Goal: Task Accomplishment & Management: Complete application form

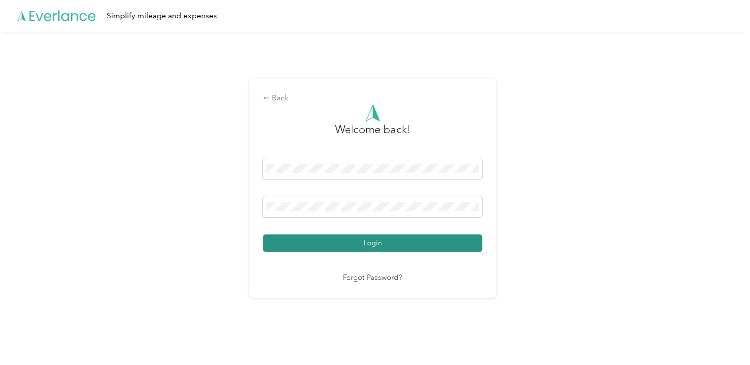
click at [310, 250] on button "Login" at bounding box center [372, 242] width 219 height 17
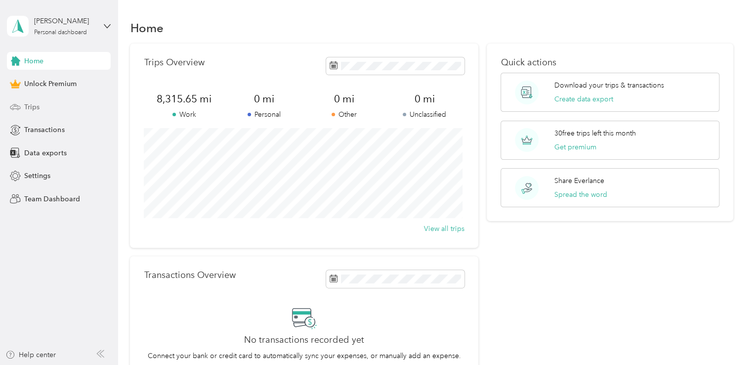
click at [36, 108] on span "Trips" at bounding box center [31, 107] width 15 height 10
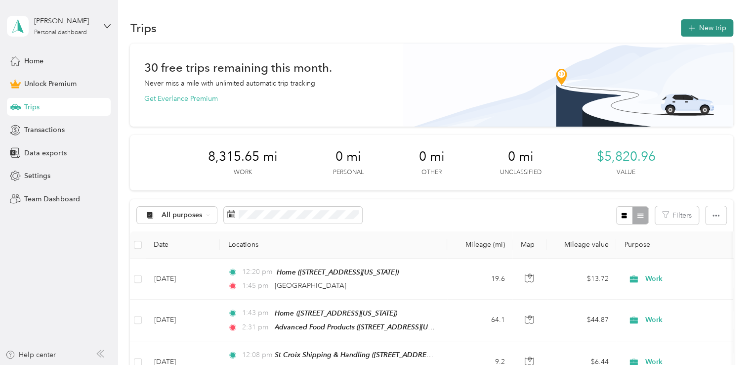
click at [712, 27] on button "New trip" at bounding box center [707, 27] width 52 height 17
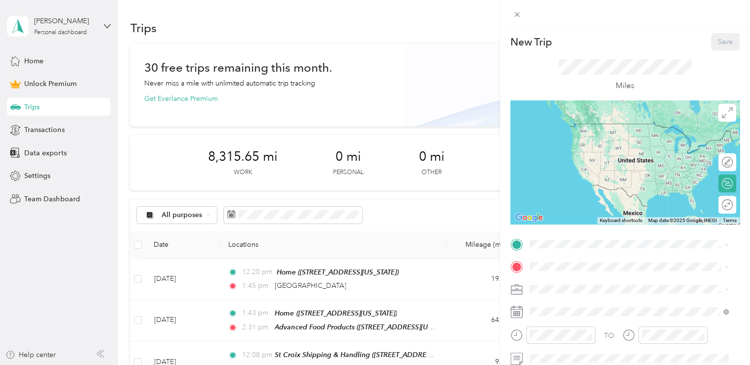
click at [567, 141] on div "Home [STREET_ADDRESS][US_STATE]" at bounding box center [597, 133] width 99 height 21
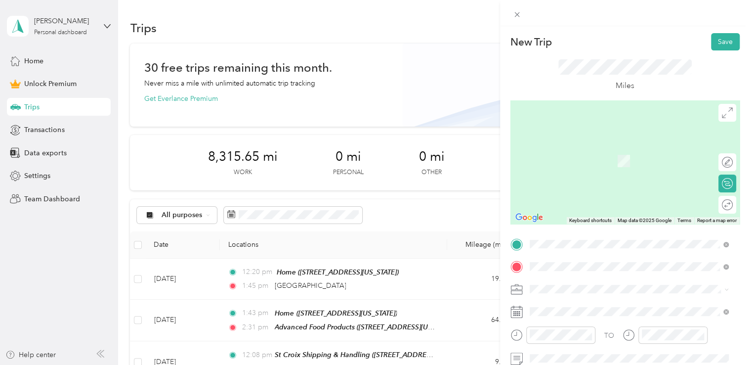
click at [627, 145] on strong "Specialty Coating Systems" at bounding box center [590, 149] width 85 height 9
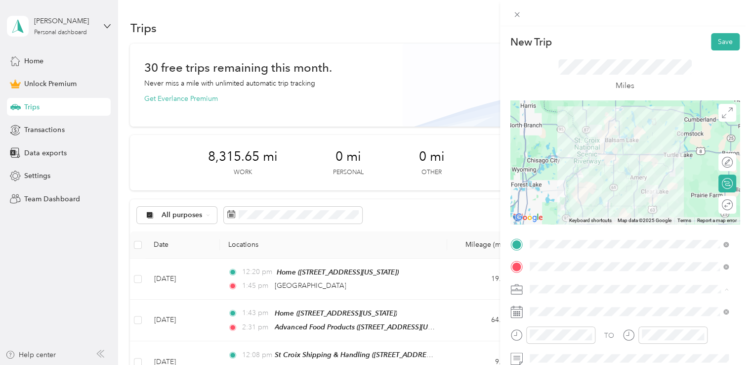
click at [553, 167] on div "Work" at bounding box center [629, 168] width 192 height 10
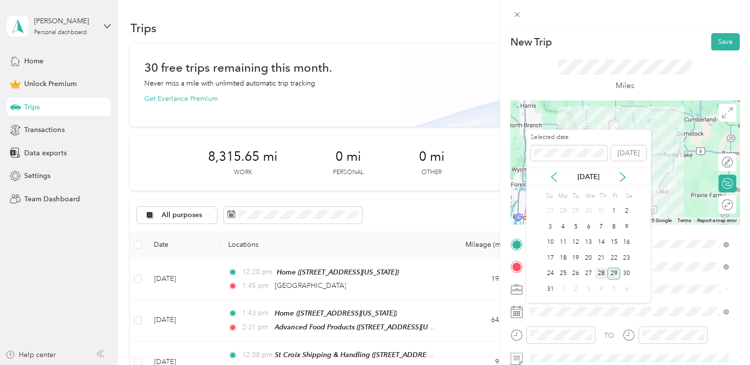
click at [603, 275] on div "28" at bounding box center [601, 273] width 13 height 12
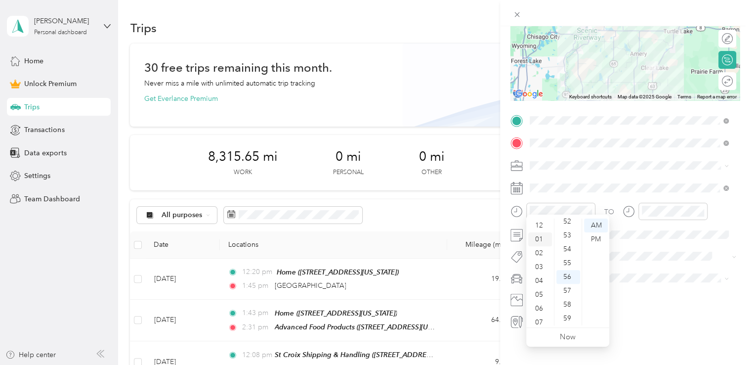
click at [544, 242] on div "01" at bounding box center [540, 239] width 24 height 14
click at [562, 254] on div "15" at bounding box center [568, 253] width 24 height 14
click at [594, 237] on div "PM" at bounding box center [596, 239] width 24 height 14
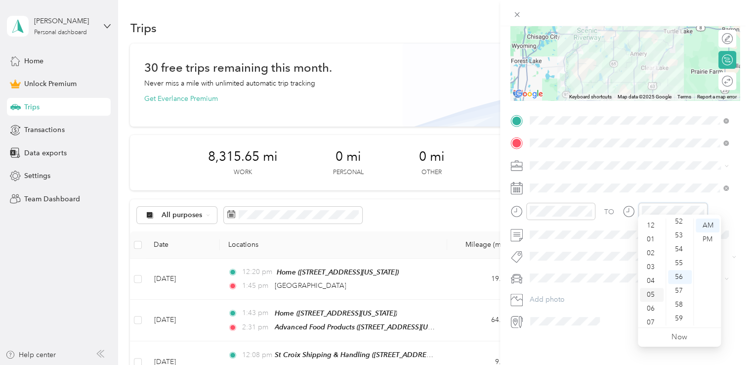
scroll to position [0, 0]
click at [650, 248] on div "02" at bounding box center [652, 253] width 24 height 14
click at [679, 256] on div "15" at bounding box center [680, 253] width 24 height 14
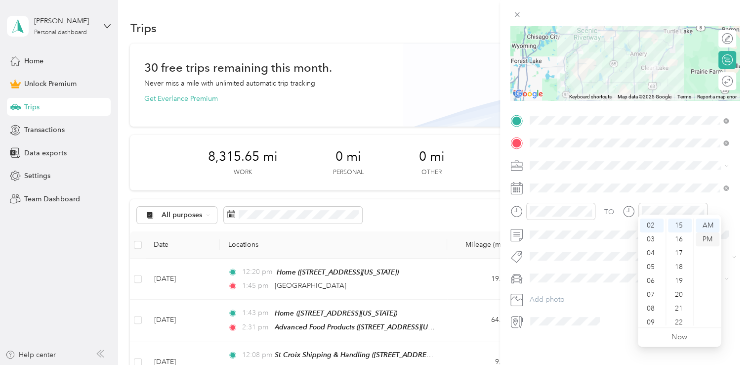
click at [710, 236] on div "PM" at bounding box center [708, 239] width 24 height 14
click at [552, 325] on li "Jeep Trailhawk" at bounding box center [629, 322] width 206 height 17
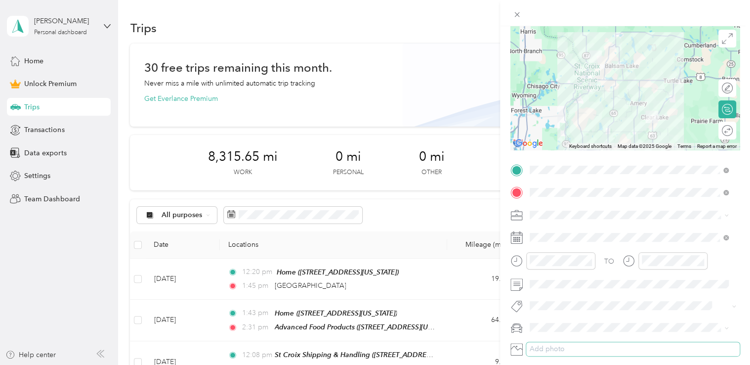
scroll to position [0, 0]
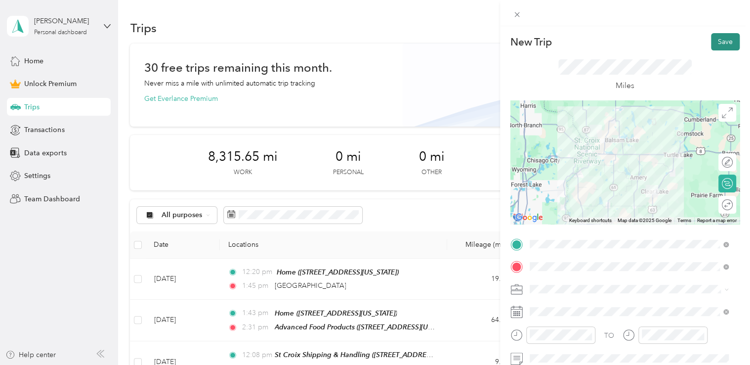
click at [718, 40] on button "Save" at bounding box center [725, 41] width 29 height 17
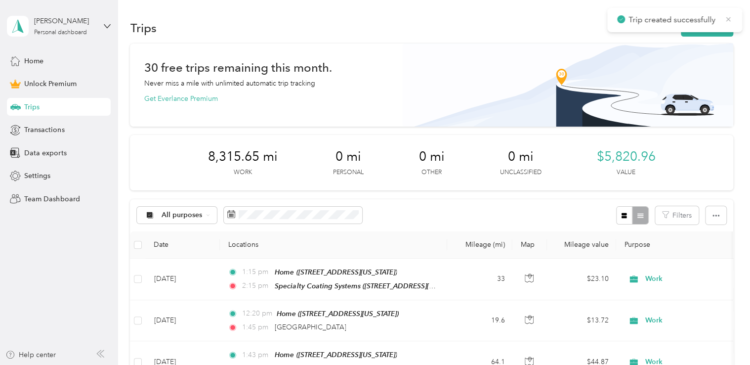
click at [727, 22] on icon at bounding box center [728, 19] width 8 height 9
click at [711, 23] on button "New trip" at bounding box center [707, 27] width 52 height 17
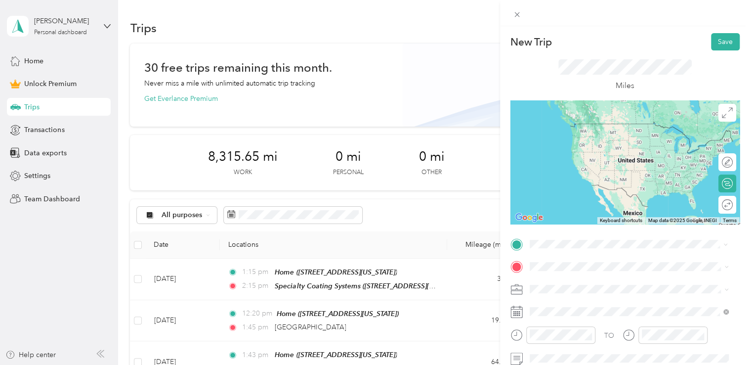
click at [589, 149] on li "Specialty Coating Systems [STREET_ADDRESS][US_STATE]" at bounding box center [629, 133] width 206 height 31
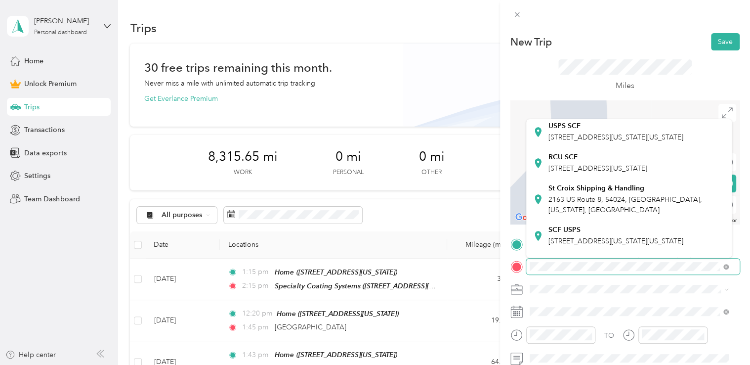
scroll to position [148, 0]
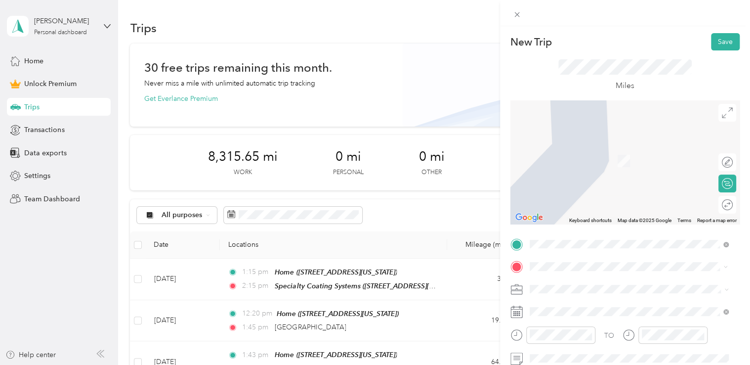
click at [571, 163] on div "St Croix Shipping & Handling [STREET_ADDRESS][US_STATE]" at bounding box center [636, 146] width 177 height 31
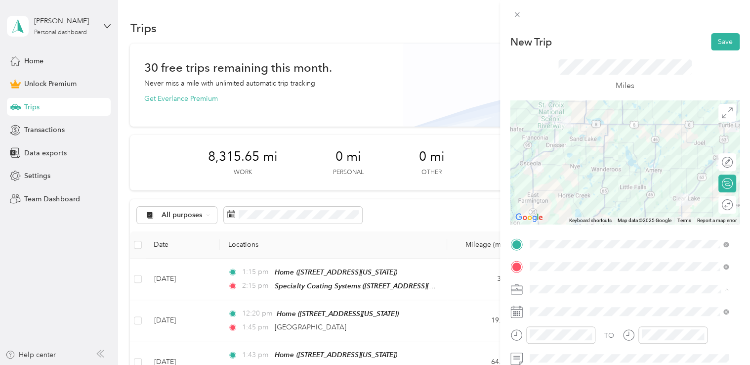
click at [548, 167] on span "Work" at bounding box center [541, 168] width 17 height 8
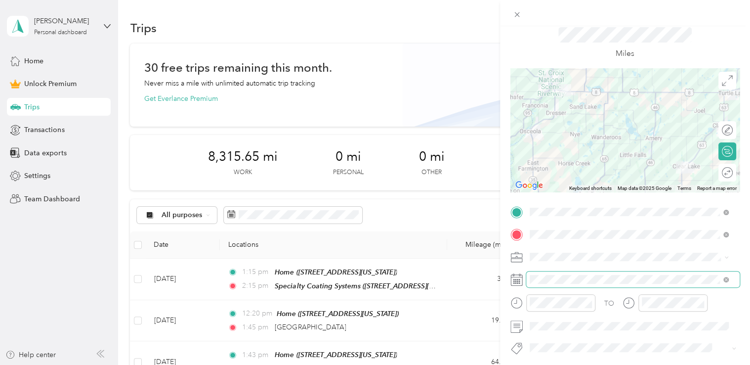
scroll to position [49, 0]
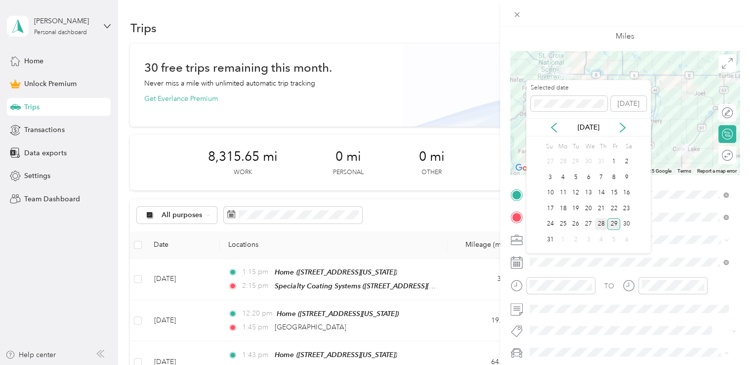
click at [601, 224] on div "28" at bounding box center [601, 224] width 13 height 12
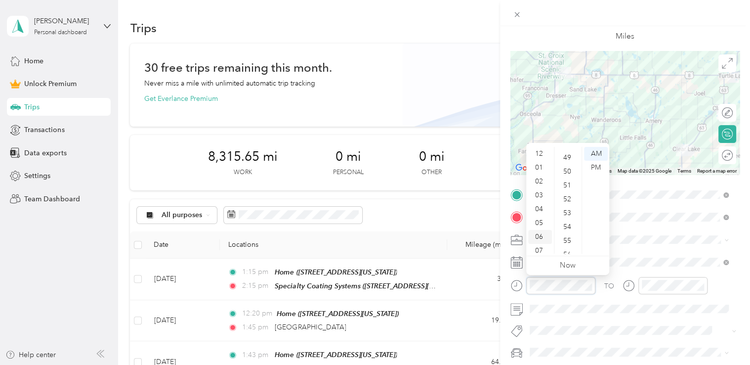
scroll to position [0, 0]
click at [544, 181] on div "02" at bounding box center [540, 181] width 24 height 14
click at [565, 194] on div "30" at bounding box center [568, 191] width 24 height 14
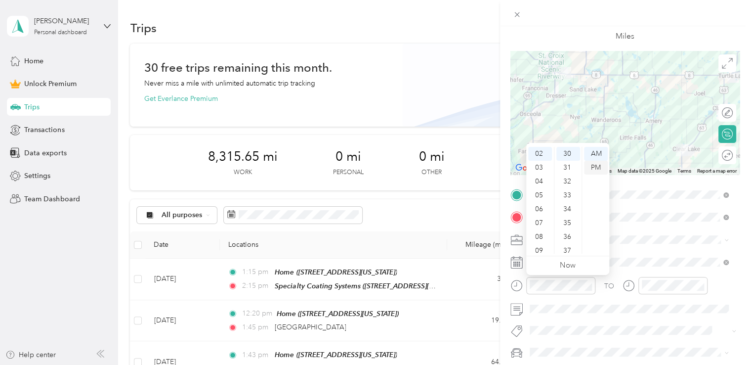
click at [594, 171] on div "PM" at bounding box center [596, 168] width 24 height 14
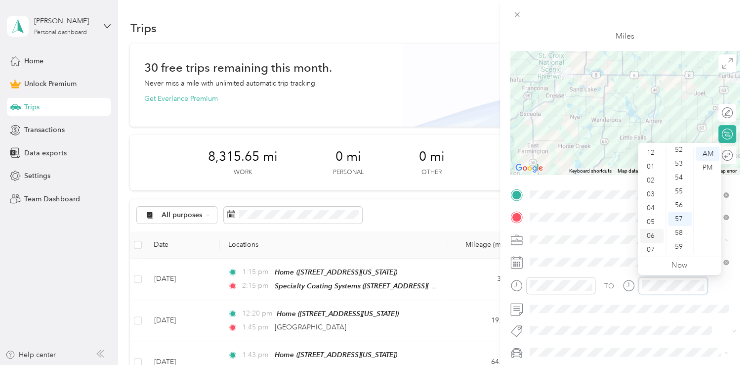
scroll to position [0, 0]
click at [653, 197] on div "03" at bounding box center [652, 195] width 24 height 14
click at [674, 158] on div "31" at bounding box center [680, 156] width 24 height 14
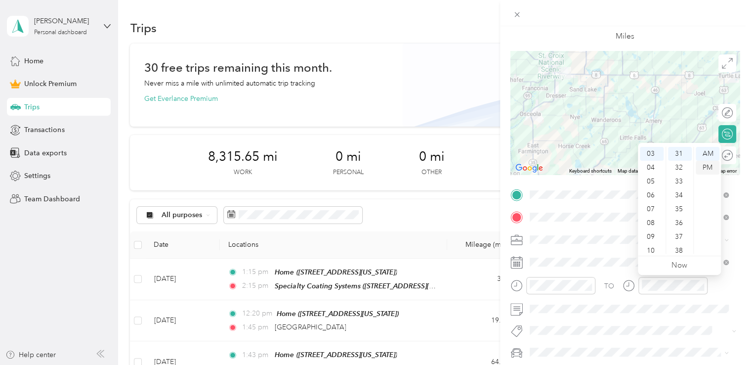
click at [705, 166] on div "PM" at bounding box center [708, 168] width 24 height 14
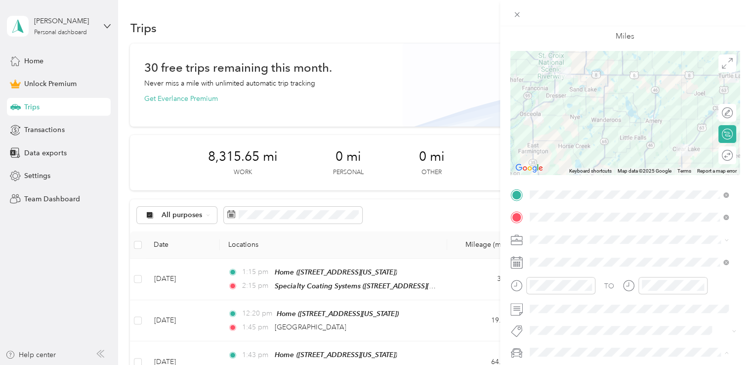
click at [557, 338] on li "Jeep Trailhawk" at bounding box center [629, 334] width 206 height 17
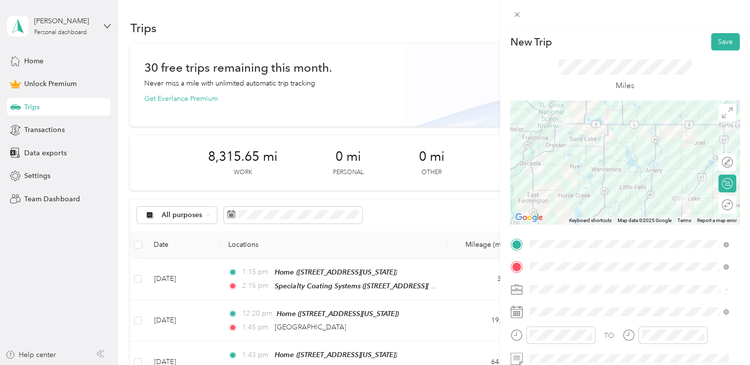
scroll to position [0, 0]
click at [714, 39] on button "Save" at bounding box center [725, 41] width 29 height 17
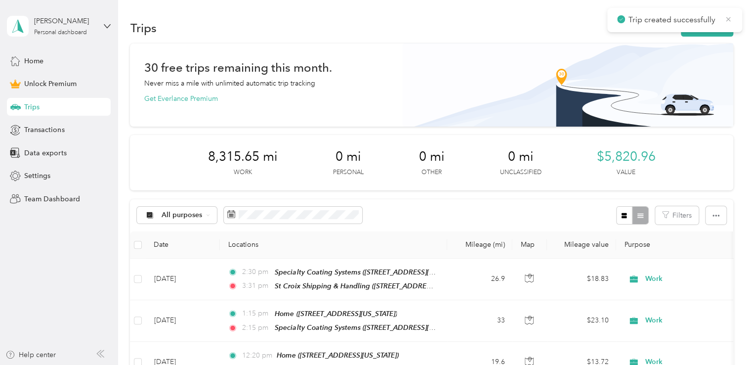
click at [727, 19] on icon at bounding box center [728, 19] width 8 height 9
click at [717, 25] on button "New trip" at bounding box center [707, 27] width 52 height 17
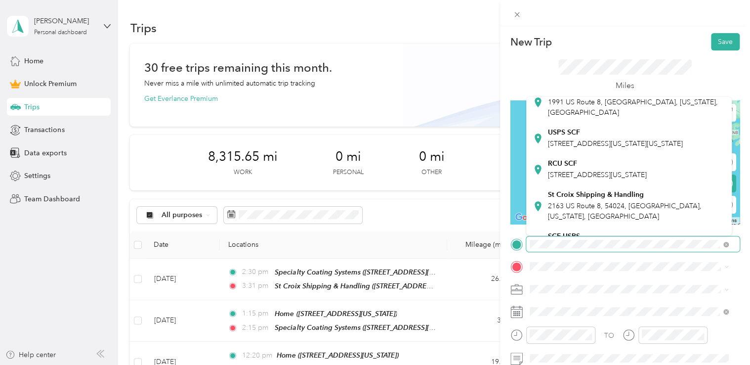
scroll to position [99, 0]
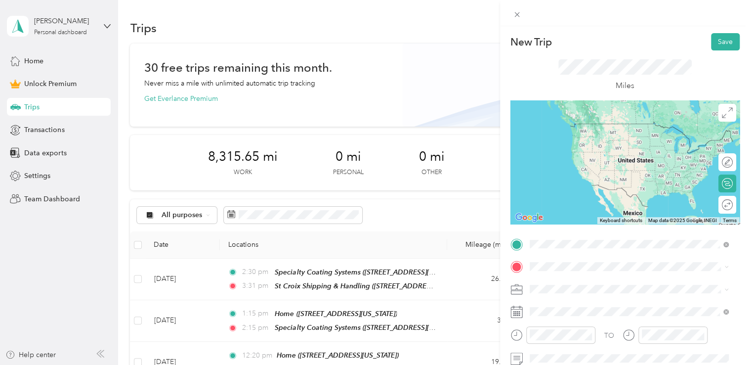
click at [581, 189] on span "2163 US Route 8, 54024, [GEOGRAPHIC_DATA], [US_STATE], [GEOGRAPHIC_DATA]" at bounding box center [625, 179] width 154 height 19
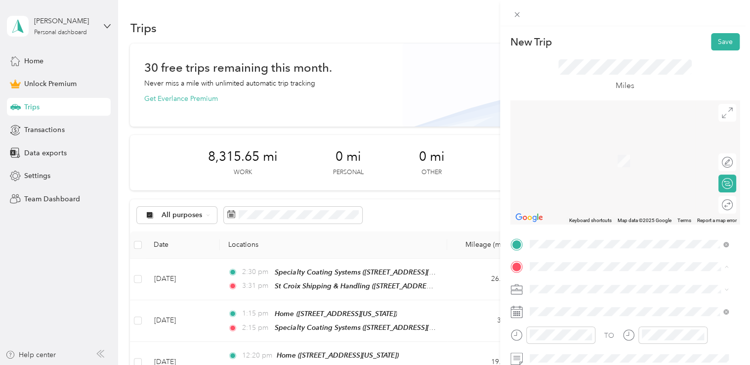
click at [553, 165] on span "[STREET_ADDRESS][US_STATE]" at bounding box center [597, 161] width 99 height 8
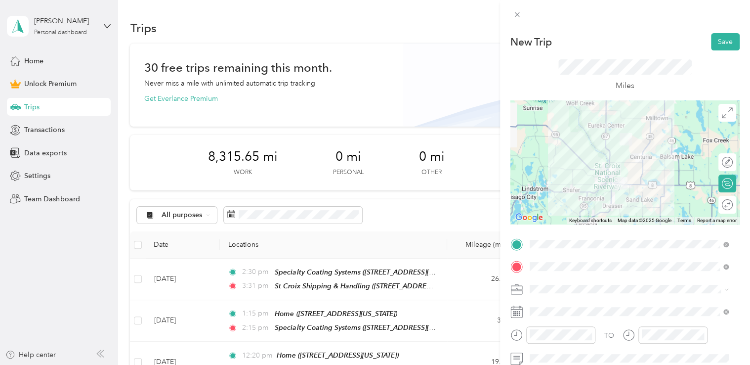
click at [561, 171] on li "Work" at bounding box center [629, 164] width 206 height 17
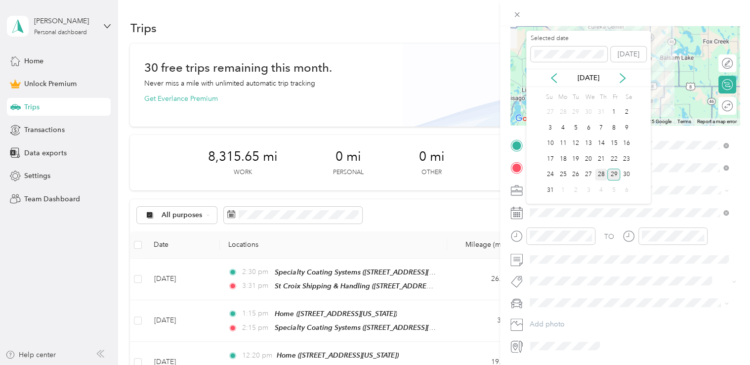
click at [599, 175] on div "28" at bounding box center [601, 175] width 13 height 12
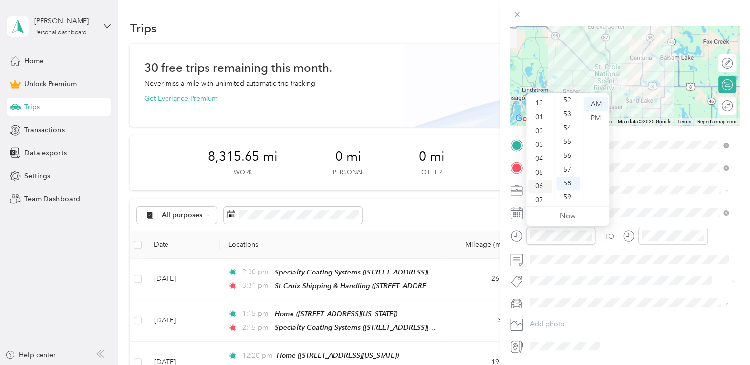
scroll to position [0, 0]
click at [536, 143] on div "03" at bounding box center [540, 146] width 24 height 14
click at [569, 123] on div "43" at bounding box center [568, 124] width 24 height 14
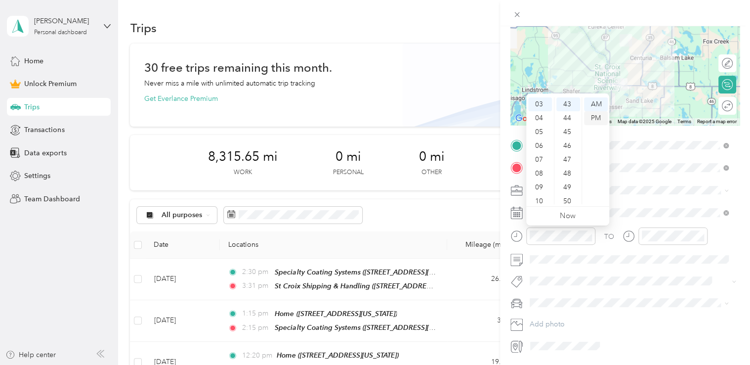
click at [599, 120] on div "PM" at bounding box center [596, 118] width 24 height 14
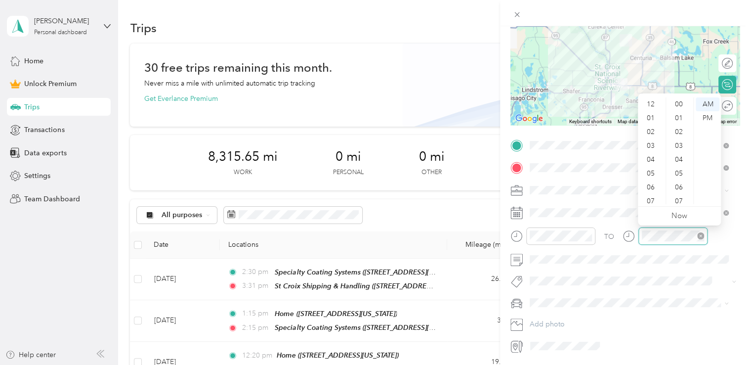
scroll to position [59, 0]
click at [652, 102] on div "04" at bounding box center [652, 100] width 24 height 14
click at [675, 116] on div "17" at bounding box center [680, 110] width 24 height 14
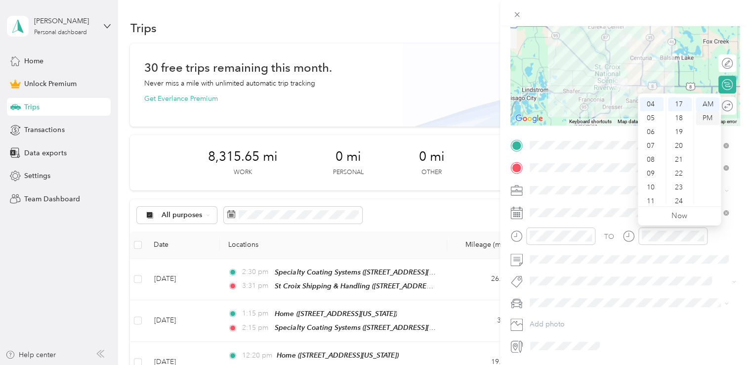
click at [706, 116] on div "PM" at bounding box center [708, 118] width 24 height 14
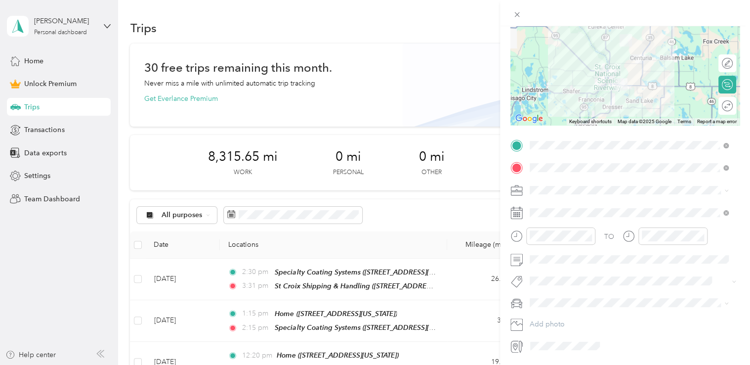
drag, startPoint x: 553, startPoint y: 351, endPoint x: 573, endPoint y: 335, distance: 25.6
click at [554, 351] on span "Jeep Trailhawk" at bounding box center [556, 351] width 46 height 8
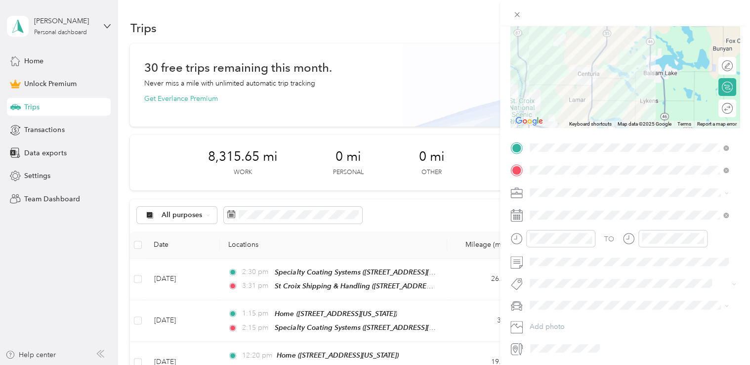
scroll to position [0, 0]
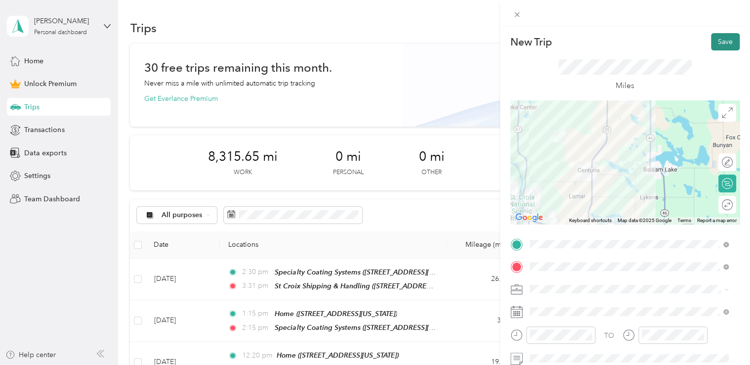
click at [711, 42] on button "Save" at bounding box center [725, 41] width 29 height 17
